Goal: Contribute content

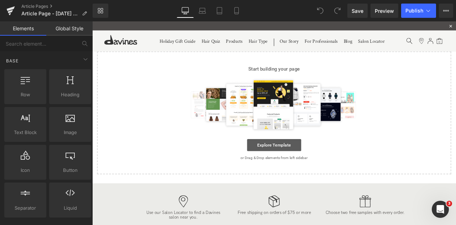
click at [290, 164] on link "Explore Template" at bounding box center [308, 168] width 64 height 14
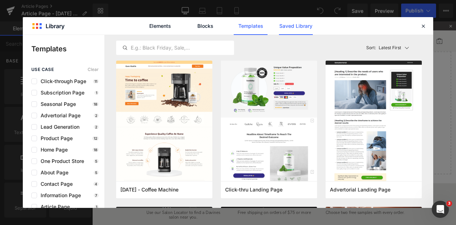
click at [283, 29] on link "Saved Library" at bounding box center [296, 26] width 34 height 18
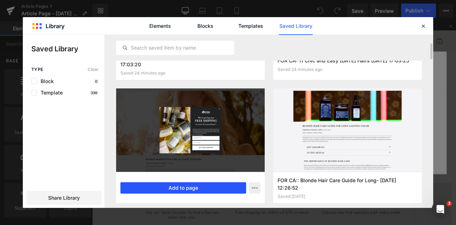
scroll to position [123, 0]
click at [201, 188] on button "Add to page" at bounding box center [183, 187] width 126 height 11
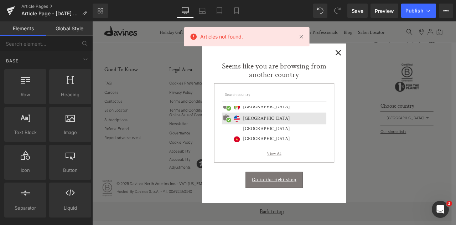
click at [383, 56] on span "×" at bounding box center [383, 57] width 7 height 9
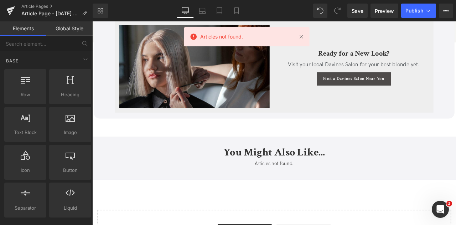
scroll to position [3507, 0]
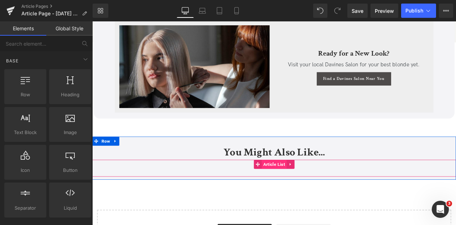
click at [302, 192] on span "Article List" at bounding box center [308, 190] width 30 height 11
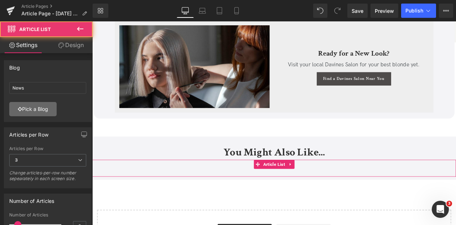
click at [42, 106] on link "Pick a Blog" at bounding box center [32, 109] width 47 height 14
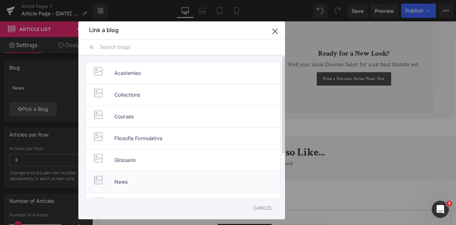
click at [112, 178] on li "News" at bounding box center [183, 182] width 195 height 22
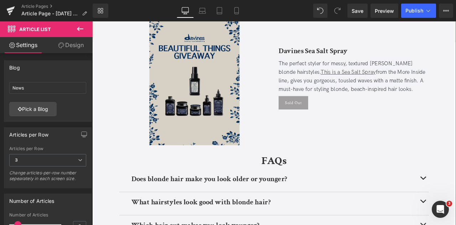
scroll to position [3087, 0]
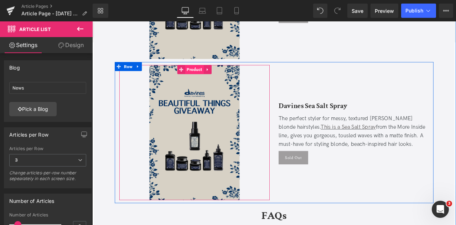
click at [211, 79] on span "Product" at bounding box center [213, 78] width 22 height 11
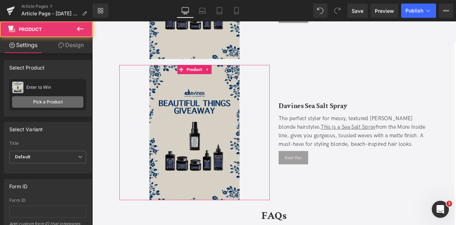
click at [49, 103] on link "Pick a Product" at bounding box center [47, 101] width 71 height 11
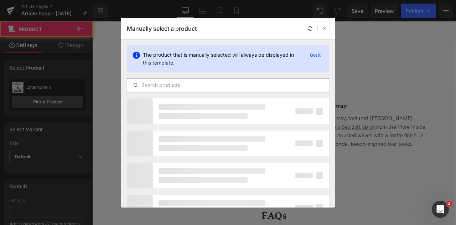
click at [190, 86] on input "text" at bounding box center [228, 85] width 202 height 9
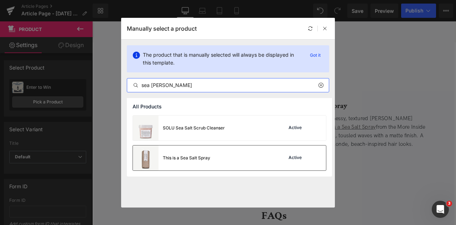
type input "sea [PERSON_NAME]"
click at [206, 155] on div "This is a Sea Salt Spray" at bounding box center [186, 158] width 47 height 6
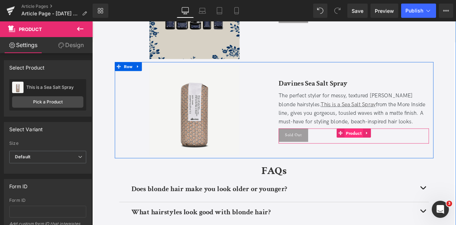
click at [395, 152] on span "Product" at bounding box center [402, 154] width 22 height 11
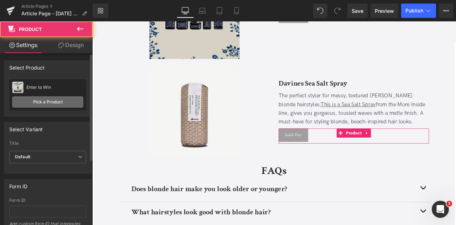
click at [61, 103] on link "Pick a Product" at bounding box center [47, 101] width 71 height 11
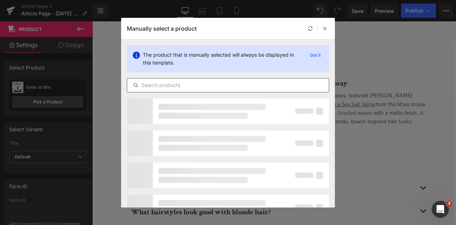
click at [186, 89] on input "text" at bounding box center [228, 85] width 202 height 9
paste input "sea [PERSON_NAME]"
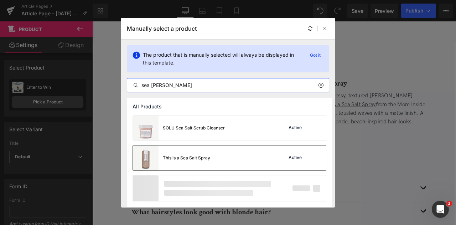
type input "sea [PERSON_NAME]"
click at [200, 156] on div "This is a Sea Salt Spray" at bounding box center [186, 158] width 47 height 6
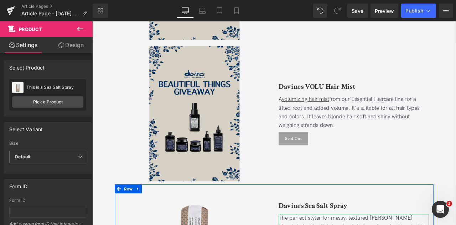
scroll to position [2942, 0]
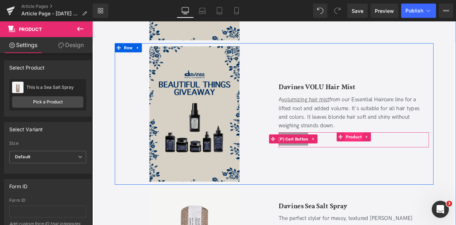
click at [398, 157] on span "Product" at bounding box center [402, 158] width 22 height 11
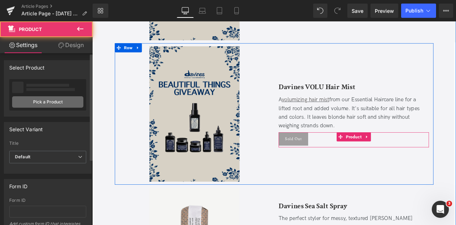
click at [63, 104] on link "Pick a Product" at bounding box center [47, 101] width 71 height 11
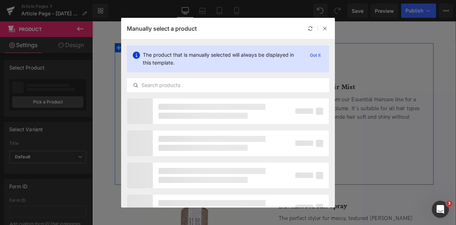
click at [196, 95] on div "The product that is manually selected will always be displayed in this template…" at bounding box center [228, 69] width 214 height 58
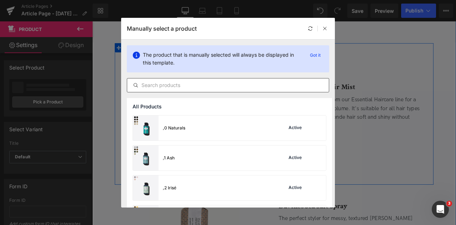
click at [182, 87] on input "text" at bounding box center [228, 85] width 202 height 9
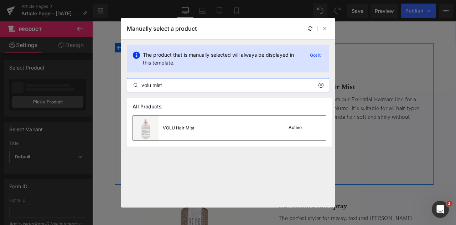
type input "volu mist"
click at [177, 130] on div "VOLU Hair Mist" at bounding box center [178, 128] width 31 height 6
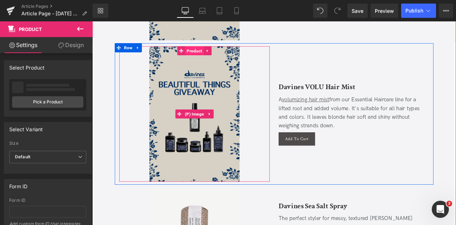
click at [208, 58] on span "Product" at bounding box center [213, 56] width 22 height 11
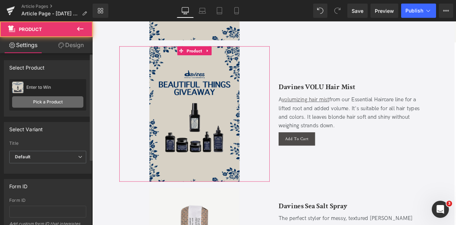
click at [53, 97] on link "Pick a Product" at bounding box center [47, 101] width 71 height 11
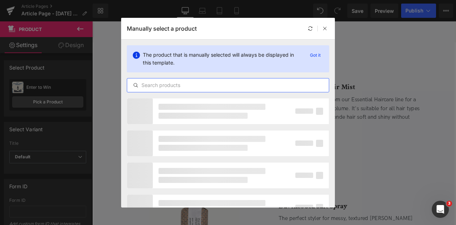
click at [170, 89] on input "text" at bounding box center [228, 85] width 202 height 9
paste input "volu mist"
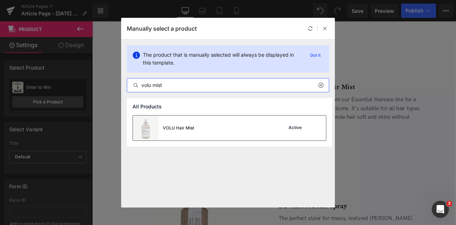
type input "volu mist"
click at [195, 134] on div "VOLU Hair Mist Active" at bounding box center [229, 127] width 193 height 25
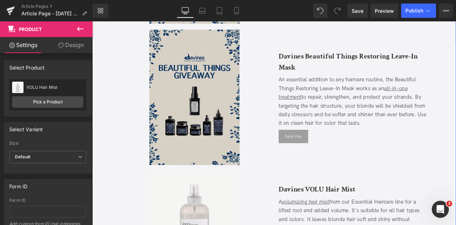
scroll to position [2793, 0]
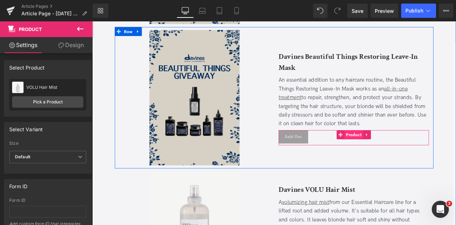
click at [396, 155] on span "Product" at bounding box center [402, 155] width 22 height 11
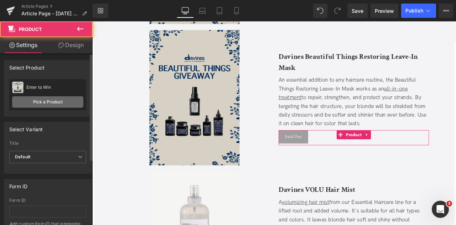
click at [55, 100] on link "Pick a Product" at bounding box center [47, 101] width 71 height 11
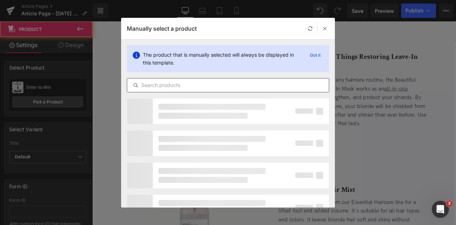
click at [202, 88] on input "text" at bounding box center [228, 85] width 202 height 9
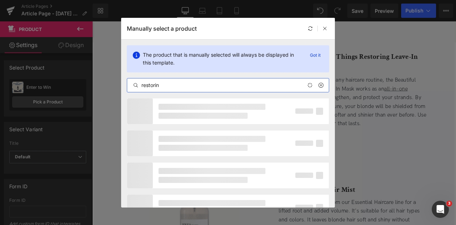
type input "restoring"
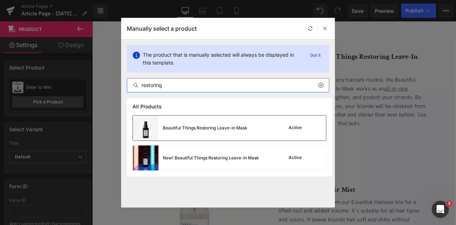
click at [195, 124] on div "Beautiful Things Restoring Leave-in Mask" at bounding box center [190, 127] width 114 height 25
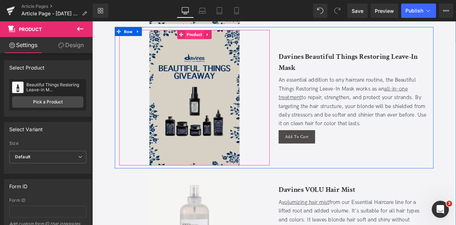
click at [215, 32] on span "Product" at bounding box center [213, 37] width 22 height 11
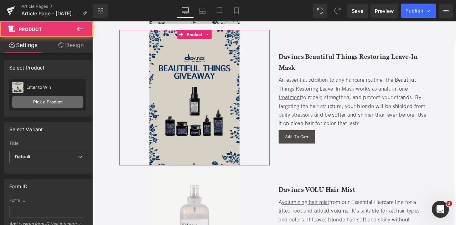
click at [48, 104] on link "Pick a Product" at bounding box center [47, 101] width 71 height 11
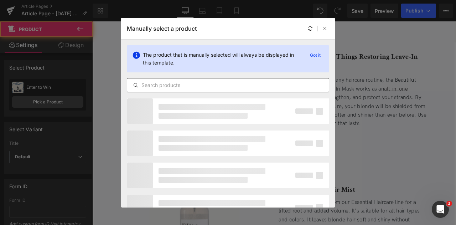
click at [154, 87] on input "text" at bounding box center [228, 85] width 202 height 9
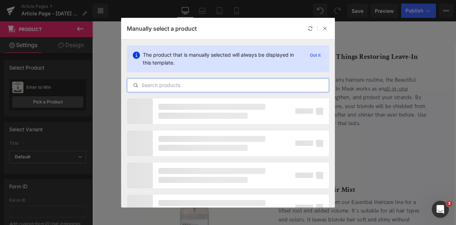
paste input "restoring"
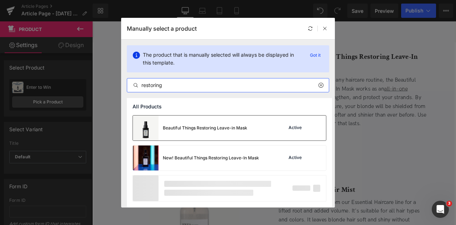
type input "restoring"
click at [183, 134] on div "Beautiful Things Restoring Leave-in Mask" at bounding box center [190, 127] width 114 height 25
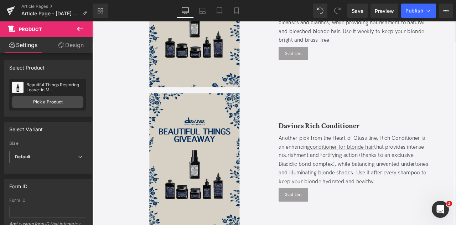
scroll to position [2550, 0]
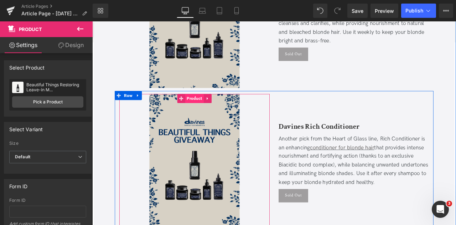
click at [210, 114] on span "Product" at bounding box center [213, 112] width 22 height 11
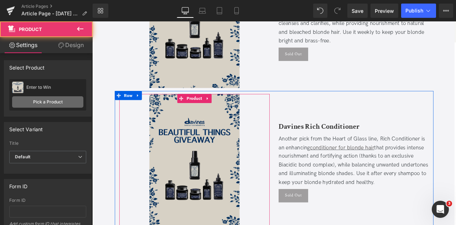
click at [62, 98] on link "Pick a Product" at bounding box center [47, 101] width 71 height 11
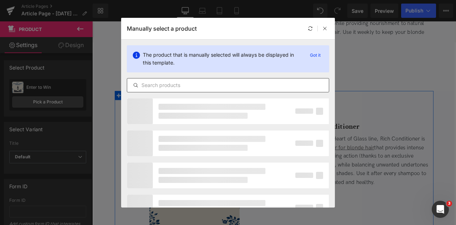
click at [156, 83] on input "text" at bounding box center [228, 85] width 202 height 9
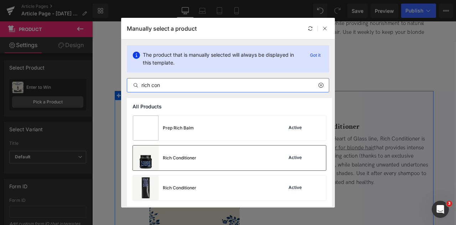
type input "rich con"
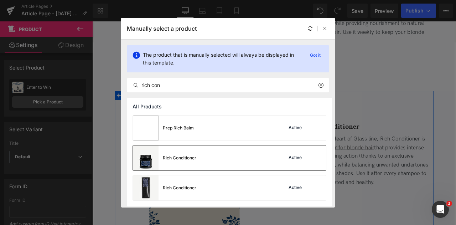
click at [233, 153] on div "Rich Conditioner Active" at bounding box center [229, 157] width 193 height 25
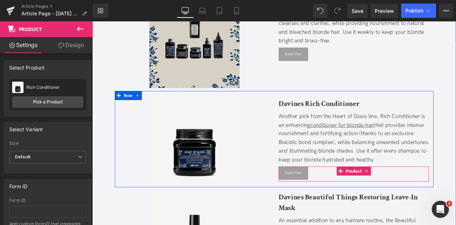
click at [393, 203] on div "Sold Out" at bounding box center [402, 201] width 178 height 16
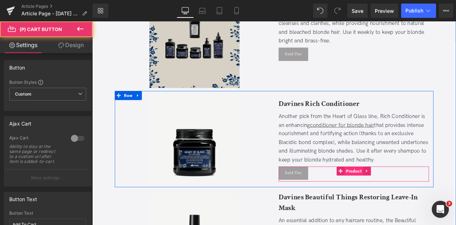
click at [395, 200] on span "Product" at bounding box center [402, 198] width 22 height 11
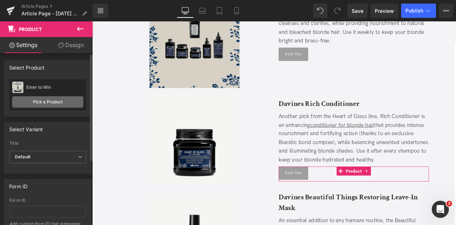
click at [62, 100] on link "Pick a Product" at bounding box center [47, 101] width 71 height 11
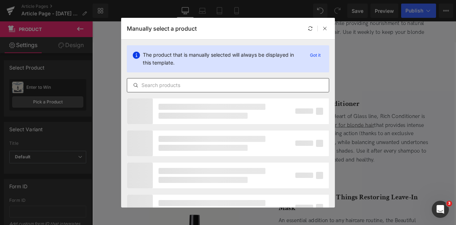
click at [194, 83] on input "text" at bounding box center [228, 85] width 202 height 9
paste input "rich con"
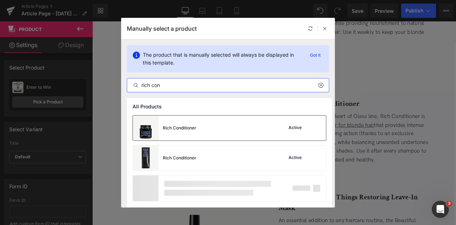
type input "rich con"
click at [187, 128] on div "Rich Conditioner" at bounding box center [180, 128] width 34 height 6
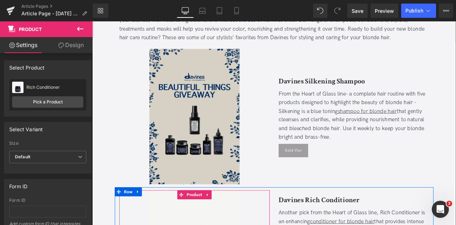
scroll to position [2432, 0]
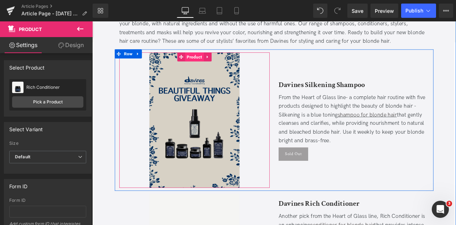
click at [208, 61] on span "Product" at bounding box center [213, 63] width 22 height 11
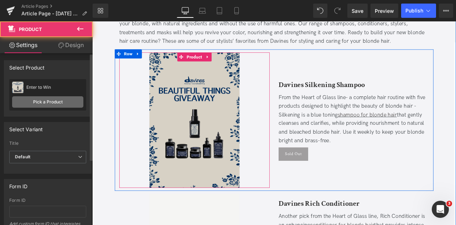
click at [54, 104] on link "Pick a Product" at bounding box center [47, 101] width 71 height 11
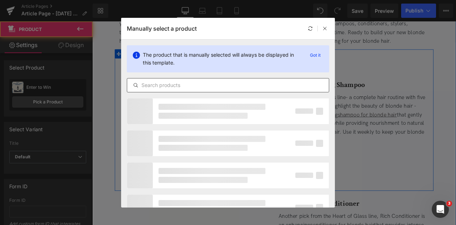
click at [191, 87] on input "text" at bounding box center [228, 85] width 202 height 9
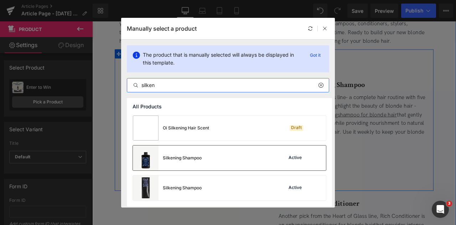
type input "silken"
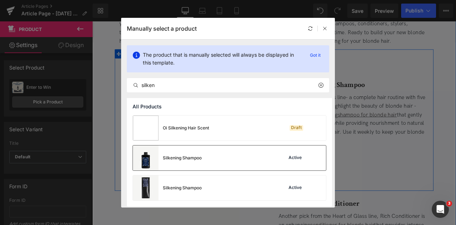
drag, startPoint x: 220, startPoint y: 156, endPoint x: 234, endPoint y: 165, distance: 16.2
click at [220, 156] on div "Silkening Shampoo Active" at bounding box center [229, 157] width 193 height 25
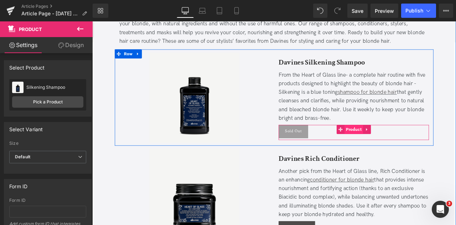
click at [396, 148] on span "Product" at bounding box center [402, 149] width 22 height 11
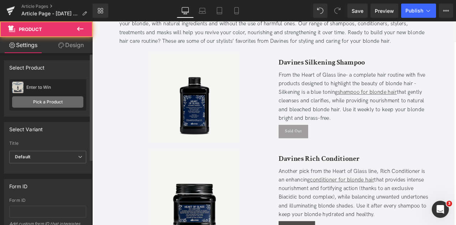
click at [53, 104] on link "Pick a Product" at bounding box center [47, 101] width 71 height 11
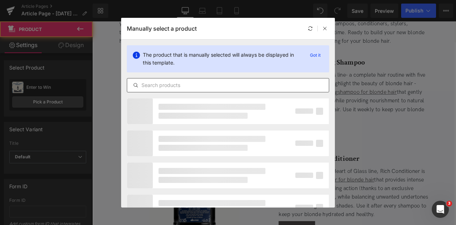
click at [174, 89] on input "text" at bounding box center [228, 85] width 202 height 9
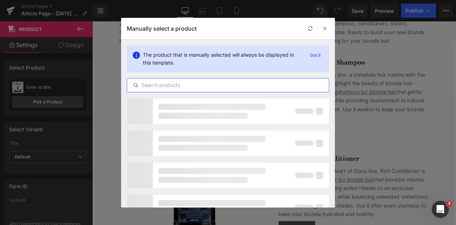
paste input "silken"
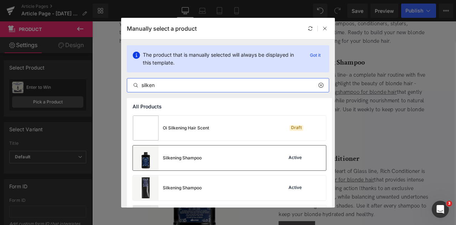
type input "silken"
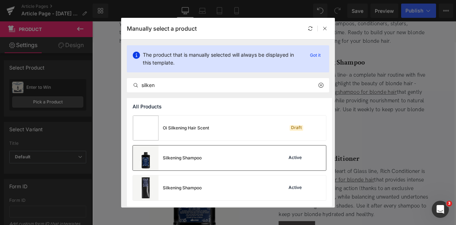
drag, startPoint x: 192, startPoint y: 154, endPoint x: 184, endPoint y: 122, distance: 32.6
click at [192, 154] on div "Silkening Shampoo" at bounding box center [167, 157] width 69 height 25
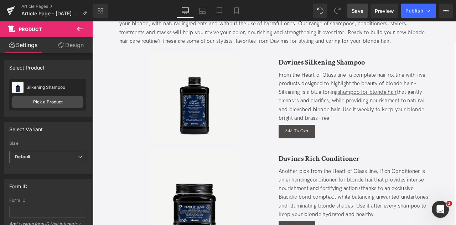
click at [357, 10] on span "Save" at bounding box center [358, 10] width 12 height 7
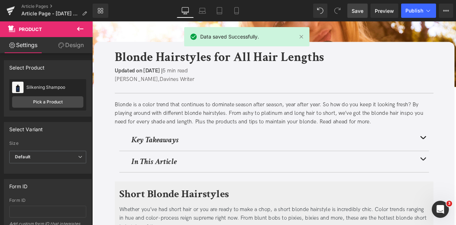
scroll to position [0, 0]
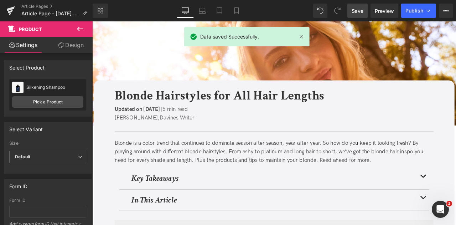
click at [159, 177] on div "Blonde is a color trend that continues to dominate season after season, year af…" at bounding box center [308, 176] width 378 height 31
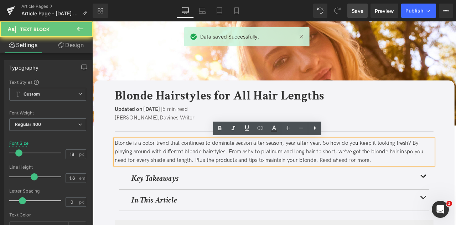
click at [162, 164] on div "Blonde is a color trend that continues to dominate season after season, year af…" at bounding box center [308, 176] width 378 height 31
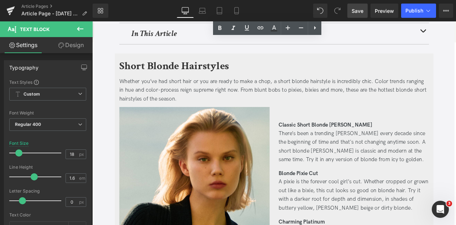
scroll to position [200, 0]
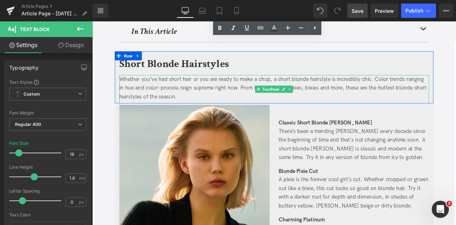
click at [435, 90] on div "Whether you’ve had short hair or you are ready to make a chop, a short blonde h…" at bounding box center [307, 100] width 367 height 31
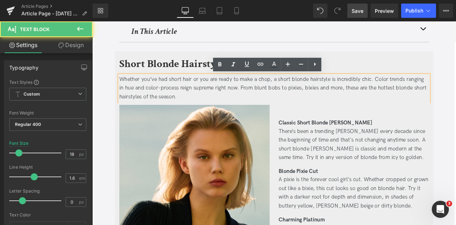
click at [438, 90] on div "Whether you’ve had short hair or you are ready to make a chop, a short blonde h…" at bounding box center [307, 100] width 367 height 31
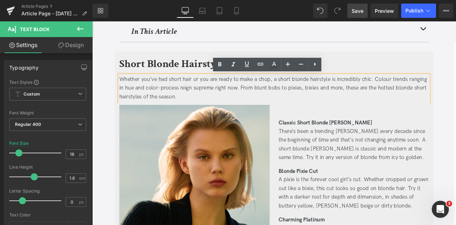
click at [165, 100] on div "Whether you’ve had short hair or you are ready to make a chop, a short blonde h…" at bounding box center [307, 100] width 367 height 31
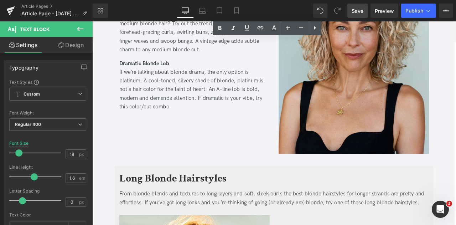
scroll to position [883, 0]
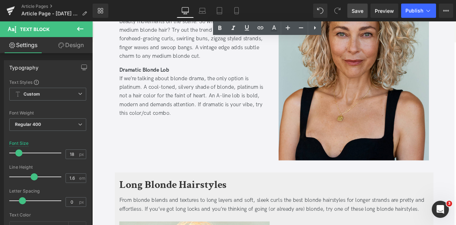
click at [121, 86] on div "Image Vintage Blonde The vintage hair trend has emerged as one of the biggest b…" at bounding box center [213, 67] width 189 height 238
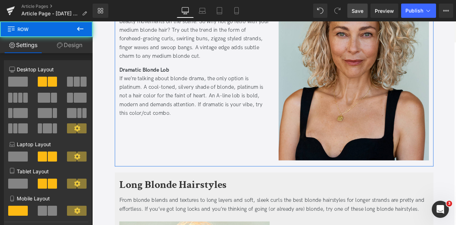
click at [161, 110] on div "If we’re talking about blonde drama, the only option is platinum. A cool-toned,…" at bounding box center [213, 109] width 178 height 51
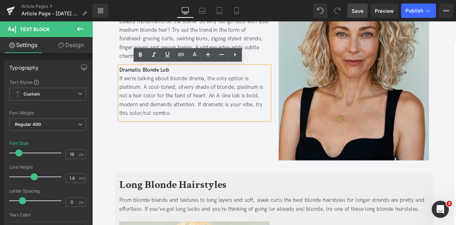
click at [163, 110] on div "If we’re talking about blonde drama, the only option is platinum. A cool-toned,…" at bounding box center [213, 109] width 178 height 51
click at [145, 129] on div "If we’re talking about blonde drama, the only option is platinum. A cool-toned,…" at bounding box center [213, 109] width 178 height 51
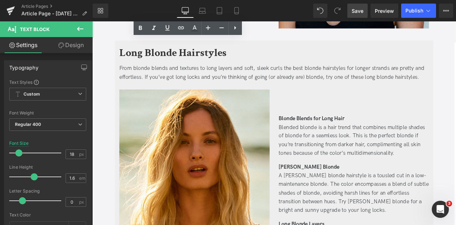
scroll to position [1047, 0]
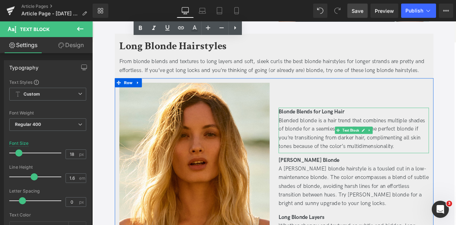
click at [387, 169] on div "Blended blonde is a hair trend that combines multiple shades of blonde for a se…" at bounding box center [402, 154] width 178 height 41
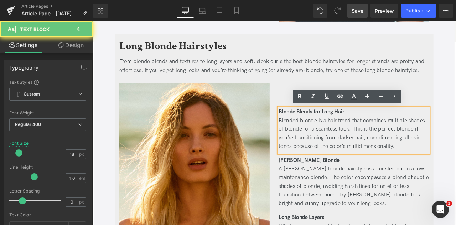
click at [384, 169] on div "Blended blonde is a hair trend that combines multiple shades of blonde for a se…" at bounding box center [402, 154] width 178 height 41
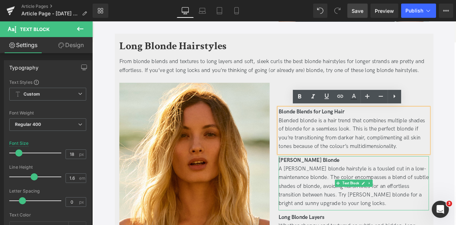
click at [398, 204] on div "A [PERSON_NAME] blonde hairstyle is a tousled cut in a low-maintenance blonde. …" at bounding box center [402, 216] width 178 height 51
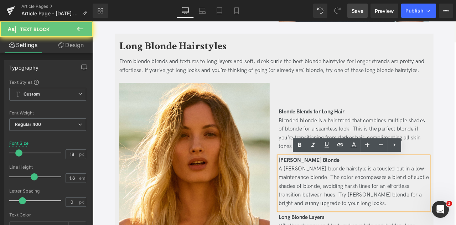
click at [397, 207] on div "A [PERSON_NAME] blonde hairstyle is a tousled cut in a low-maintenance blonde. …" at bounding box center [402, 216] width 178 height 51
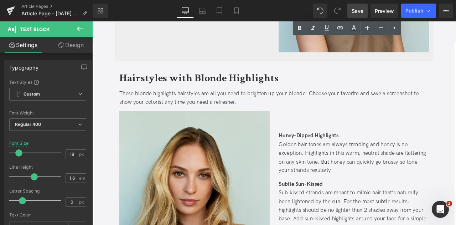
scroll to position [1565, 0]
click at [132, 116] on div "These blonde highlights hairstyles are all you need to brighten up your blonde.…" at bounding box center [307, 112] width 367 height 21
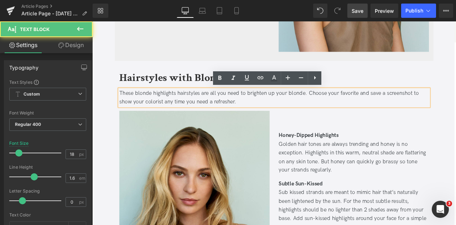
click at [165, 115] on div "These blonde highlights hairstyles are all you need to brighten up your blonde.…" at bounding box center [307, 112] width 367 height 21
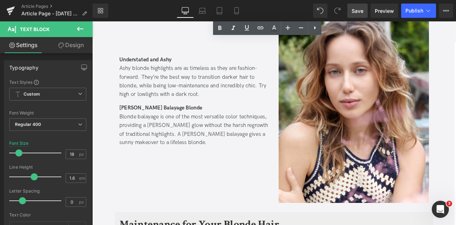
scroll to position [1937, 0]
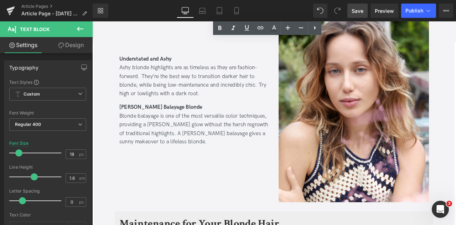
click at [212, 141] on div "[PERSON_NAME] Balayage Blonde Blonde balayage is one of the most versatile colo…" at bounding box center [213, 145] width 178 height 54
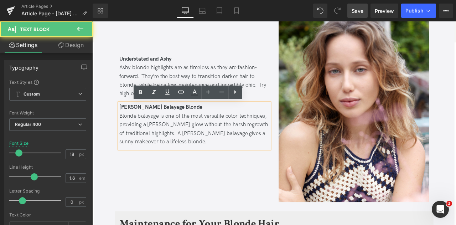
click at [261, 132] on div "Blonde balayage is one of the most versatile color techniques, providing a [PER…" at bounding box center [213, 149] width 178 height 41
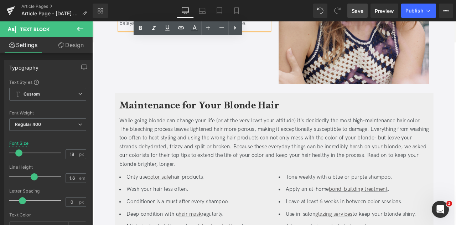
scroll to position [2184, 0]
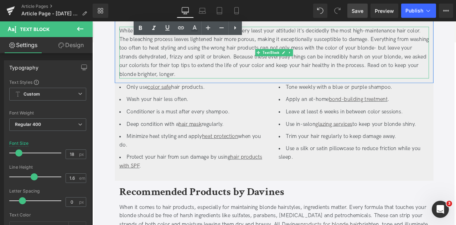
click at [456, 38] on div "While going blonde can change your life (or at the very least your attitude) it…" at bounding box center [307, 59] width 367 height 62
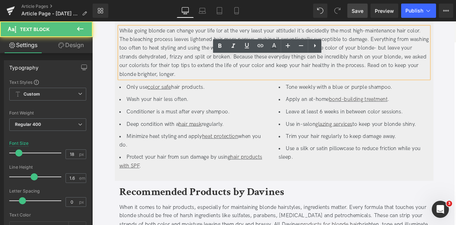
click at [456, 33] on div "While going blonde can change your life (or at the very least your attitude) it…" at bounding box center [307, 59] width 367 height 62
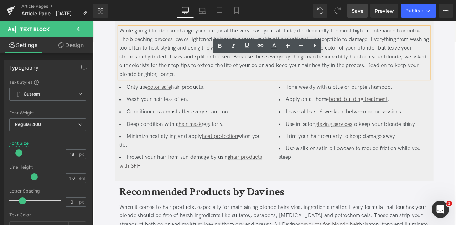
click at [403, 53] on div "While going blonde can change your life (or at the very least your attitude) it…" at bounding box center [307, 59] width 367 height 62
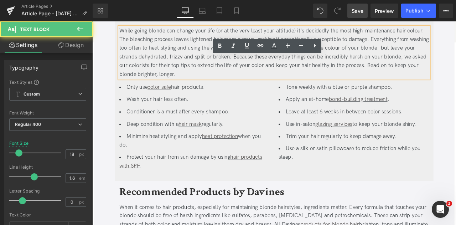
click at [309, 74] on div "While going blonde can change your life (or at the very least your attitude) it…" at bounding box center [307, 59] width 367 height 62
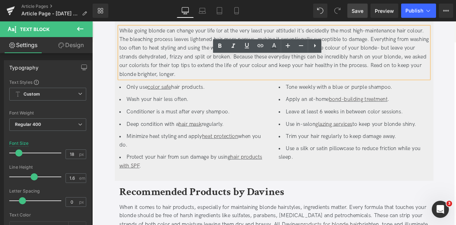
click at [164, 73] on div "While going blonde can change your life (or at the very least your attitude) it…" at bounding box center [307, 59] width 367 height 62
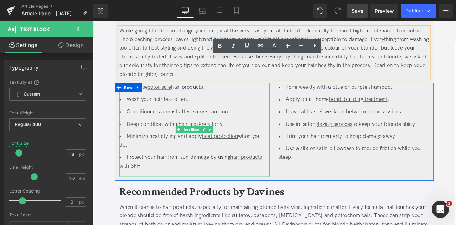
click at [170, 117] on li "Wash your hair less often." at bounding box center [213, 114] width 178 height 10
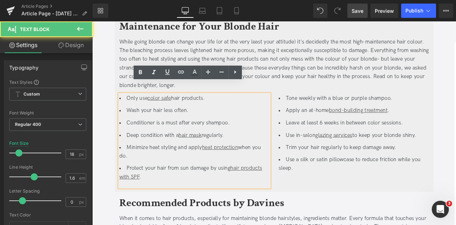
scroll to position [2170, 0]
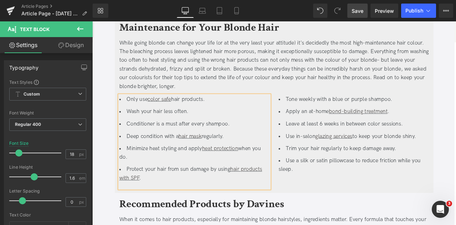
click at [170, 117] on li "Only use color safe hair products." at bounding box center [213, 114] width 178 height 10
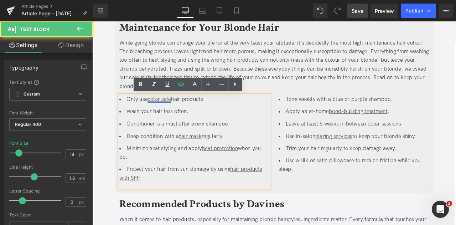
click at [169, 114] on link "color safe" at bounding box center [172, 113] width 28 height 7
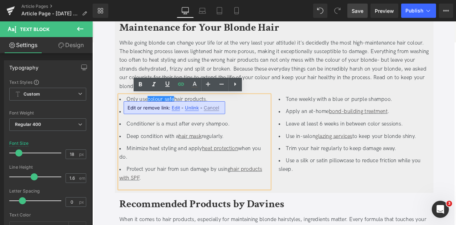
click at [254, 161] on li "Deep condition with a hair mask regularly." at bounding box center [213, 158] width 178 height 10
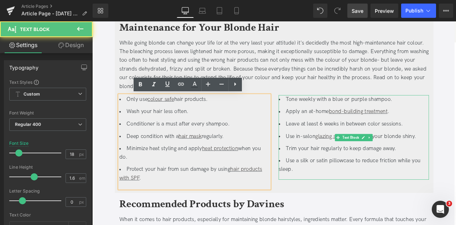
click at [429, 142] on li "Leave at least 6 weeks in between color sessions." at bounding box center [402, 143] width 178 height 10
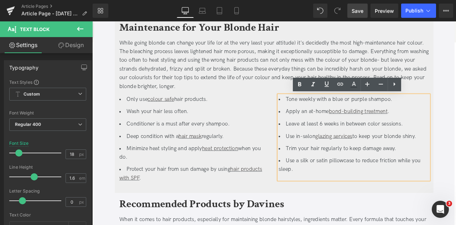
click at [431, 142] on li "Leave at least 6 weeks in between color sessions." at bounding box center [402, 143] width 178 height 10
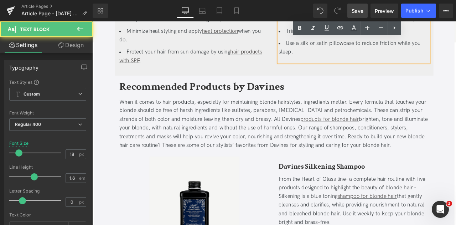
scroll to position [2337, 0]
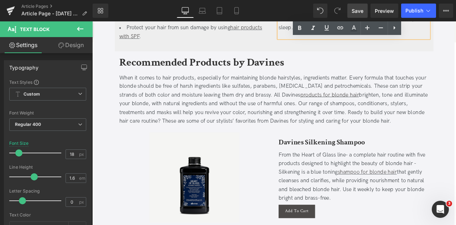
click at [248, 120] on div "When it comes to hair products, especially for maintaining blonde hairstyles, i…" at bounding box center [307, 114] width 367 height 62
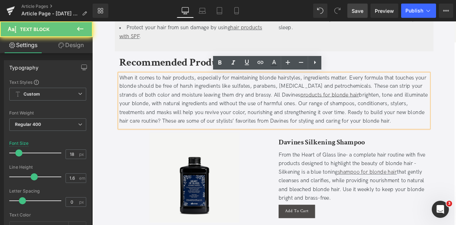
click at [177, 109] on div "When it comes to hair products, especially for maintaining blonde hairstyles, i…" at bounding box center [307, 114] width 367 height 62
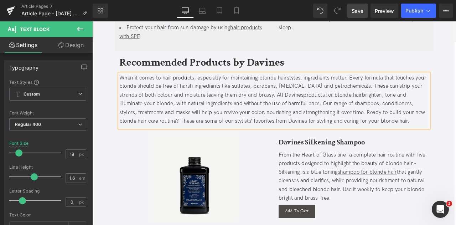
click at [293, 130] on div "When it comes to hair products, especially for maintaining blonde hairstyles, i…" at bounding box center [307, 114] width 367 height 62
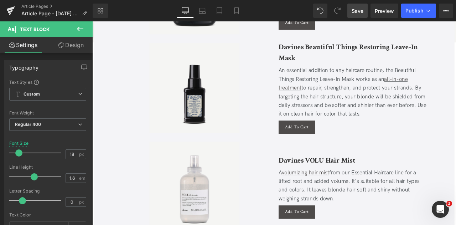
scroll to position [2677, 0]
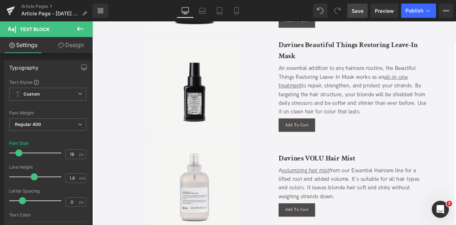
click at [393, 121] on div "An essential addition to any haircare routine, the Beautiful Things Restoring L…" at bounding box center [402, 103] width 178 height 62
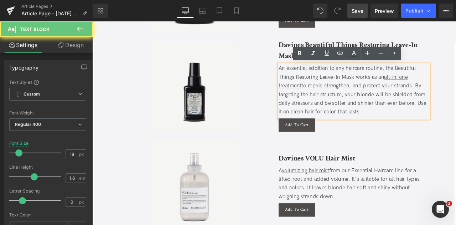
click at [375, 129] on div "An essential addition to any haircare routine, the Beautiful Things Restoring L…" at bounding box center [402, 103] width 178 height 62
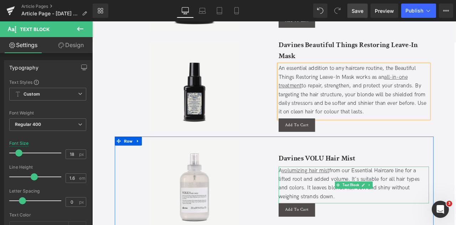
click at [334, 217] on div "A volumizing hair mist from our Essential Haircare line for a lifted root and a…" at bounding box center [402, 214] width 178 height 41
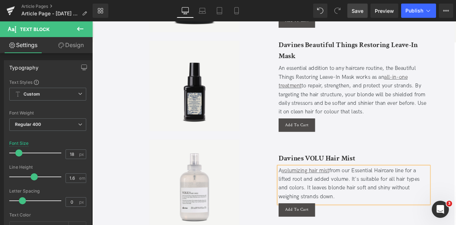
click at [334, 217] on div "A volumizing hair mist from our Essential Haircare line for a lifted root and a…" at bounding box center [402, 214] width 178 height 41
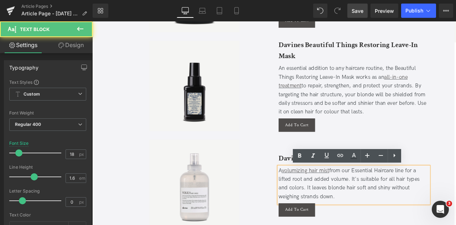
click at [335, 218] on div "A volumizing hair mist from our Essential Haircare line for a lifted root and a…" at bounding box center [402, 214] width 178 height 41
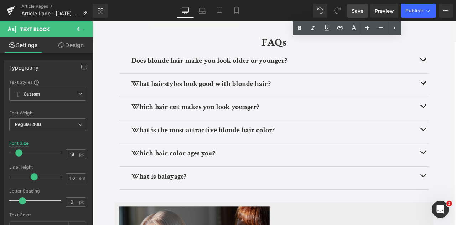
scroll to position [3037, 0]
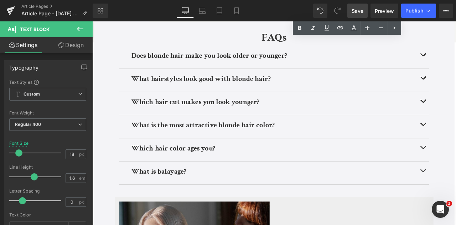
click at [92, 21] on div at bounding box center [92, 21] width 0 height 0
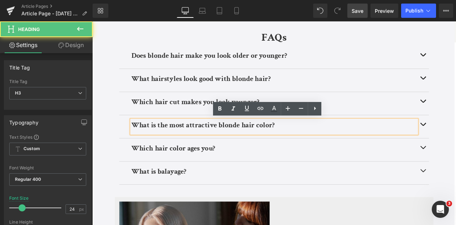
click at [300, 143] on b "What is the most attractive blonde hair color?" at bounding box center [224, 144] width 170 height 11
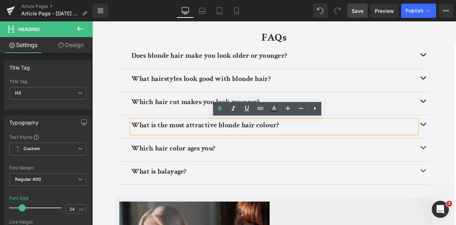
click at [213, 169] on b "Which hair color ages you?" at bounding box center [188, 171] width 99 height 11
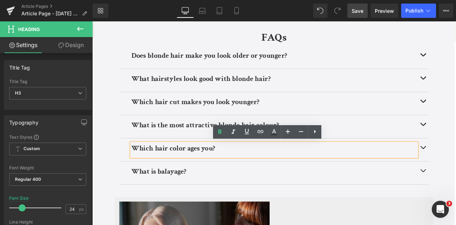
click at [196, 170] on b "Which hair color ages you?" at bounding box center [188, 171] width 99 height 11
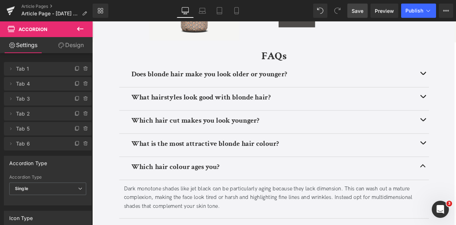
scroll to position [3015, 0]
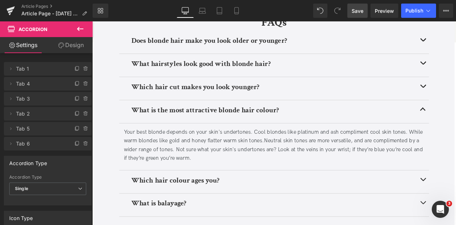
scroll to position [3054, 0]
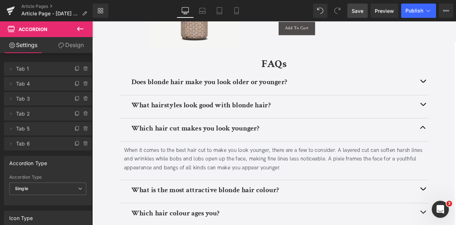
scroll to position [2987, 0]
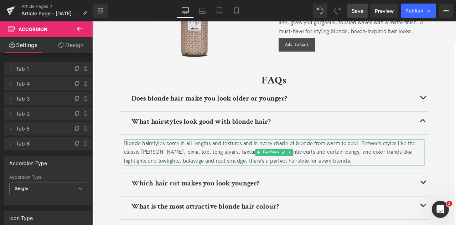
click at [393, 183] on div "Blonde hairstyles come in all lengths and textures and in every shade of blonde…" at bounding box center [308, 176] width 356 height 31
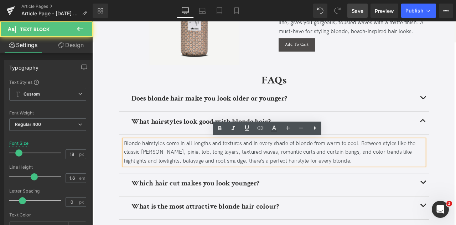
click at [393, 177] on div "Blonde hairstyles come in all lengths and textures and in every shade of blonde…" at bounding box center [308, 176] width 356 height 31
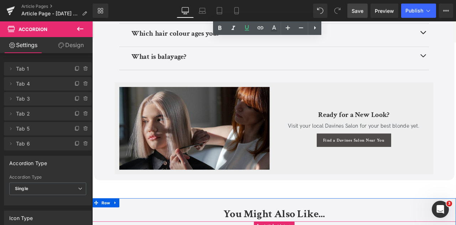
scroll to position [3208, 0]
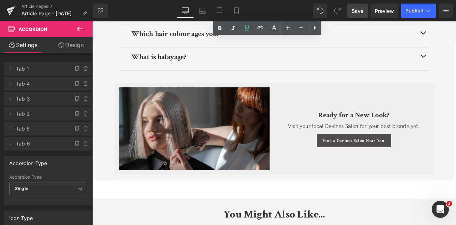
click at [361, 15] on link "Save" at bounding box center [357, 11] width 20 height 14
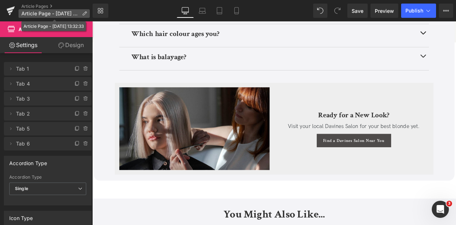
click at [82, 12] on icon at bounding box center [84, 13] width 5 height 5
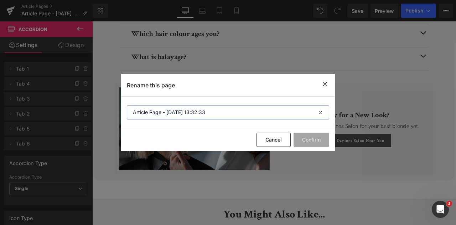
drag, startPoint x: 175, startPoint y: 114, endPoint x: 159, endPoint y: 110, distance: 16.5
click at [159, 110] on input "Article Page - [DATE] 13:32:33" at bounding box center [228, 112] width 202 height 14
paste input "Blonde Hairstyles for All Hair Lengths"
type input "Blonde Hairstyles for All Hair Lengths"
click at [303, 140] on button "Confirm" at bounding box center [312, 140] width 36 height 14
